Goal: Go to known website: Access a specific website the user already knows

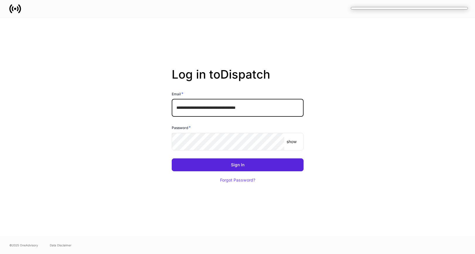
click at [264, 107] on input "**********" at bounding box center [238, 108] width 132 height 18
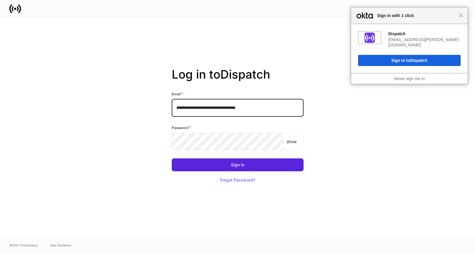
click at [266, 111] on input "**********" at bounding box center [238, 108] width 132 height 18
type input "**********"
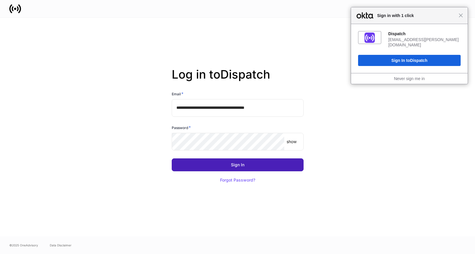
click at [246, 165] on button "Sign In" at bounding box center [238, 164] width 132 height 13
